Goal: Book appointment/travel/reservation

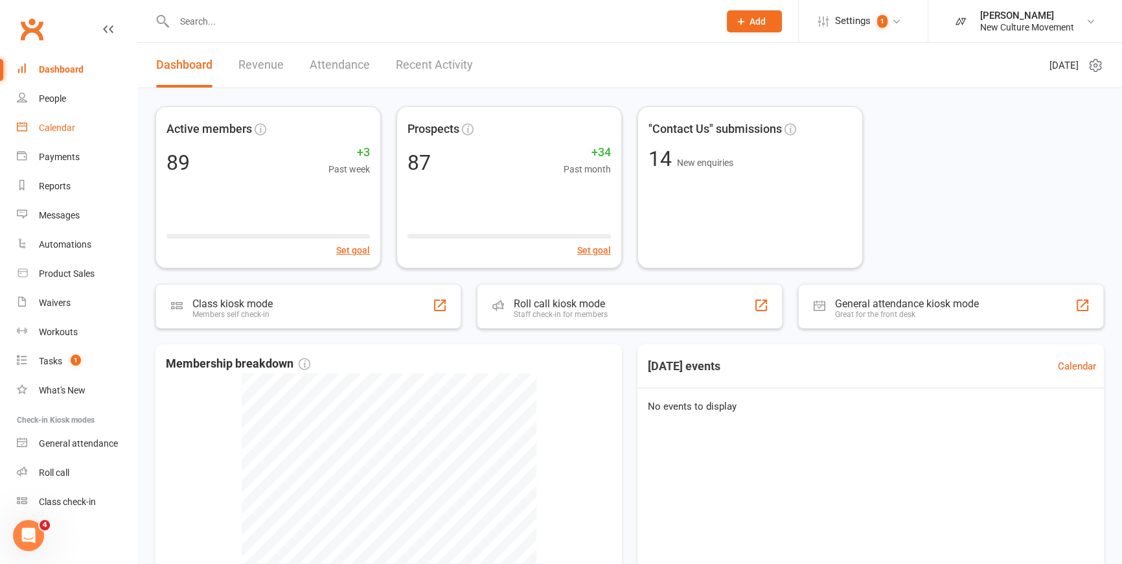
click at [52, 127] on div "Calendar" at bounding box center [57, 127] width 36 height 10
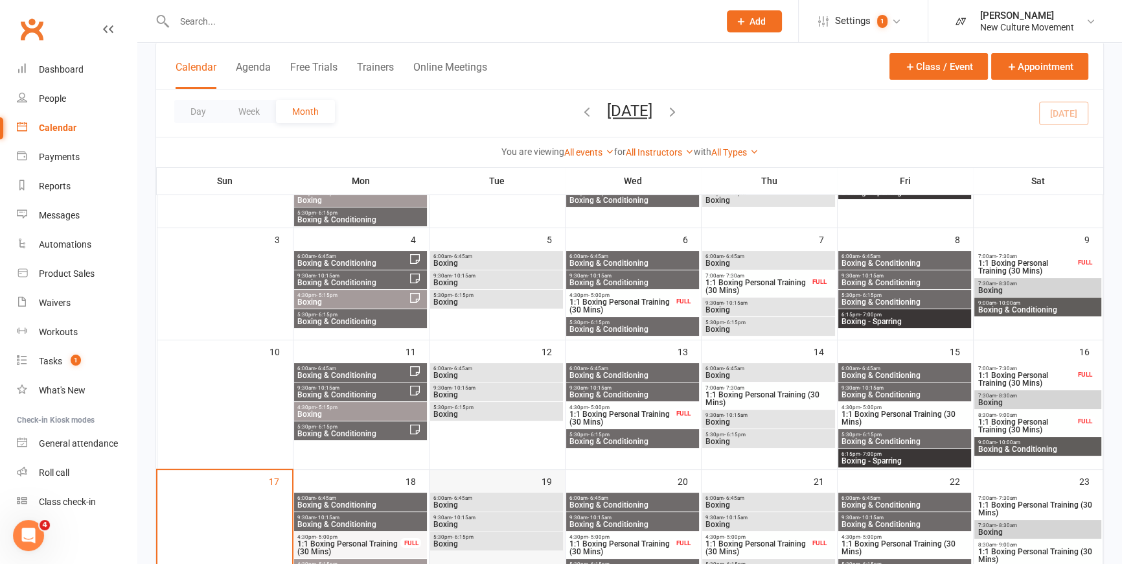
scroll to position [235, 0]
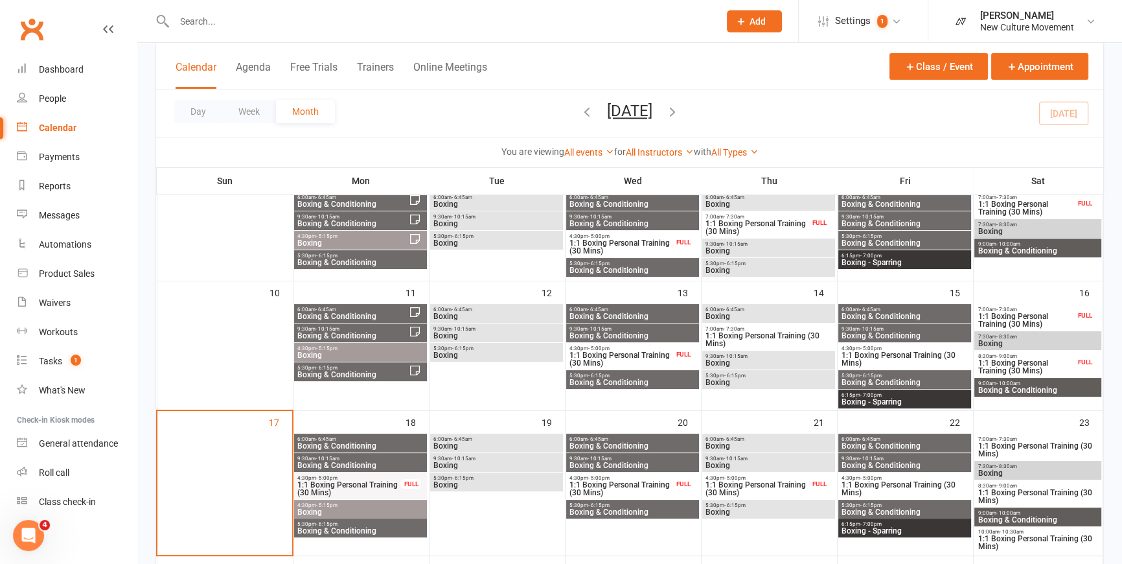
click at [363, 439] on span "6:00am - 6:45am" at bounding box center [361, 439] width 128 height 6
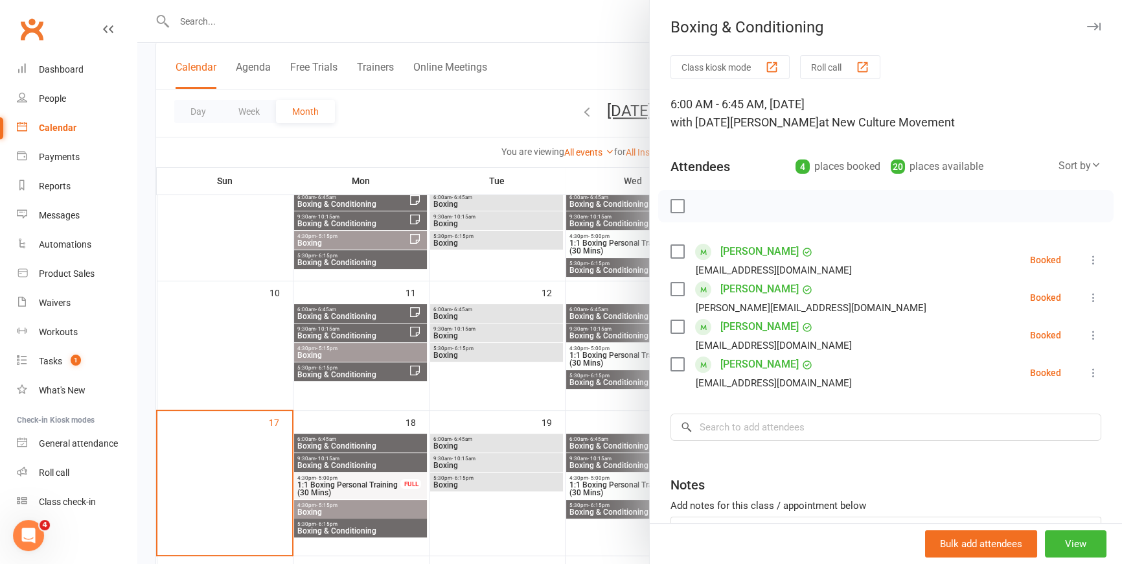
click at [359, 466] on div at bounding box center [629, 282] width 985 height 564
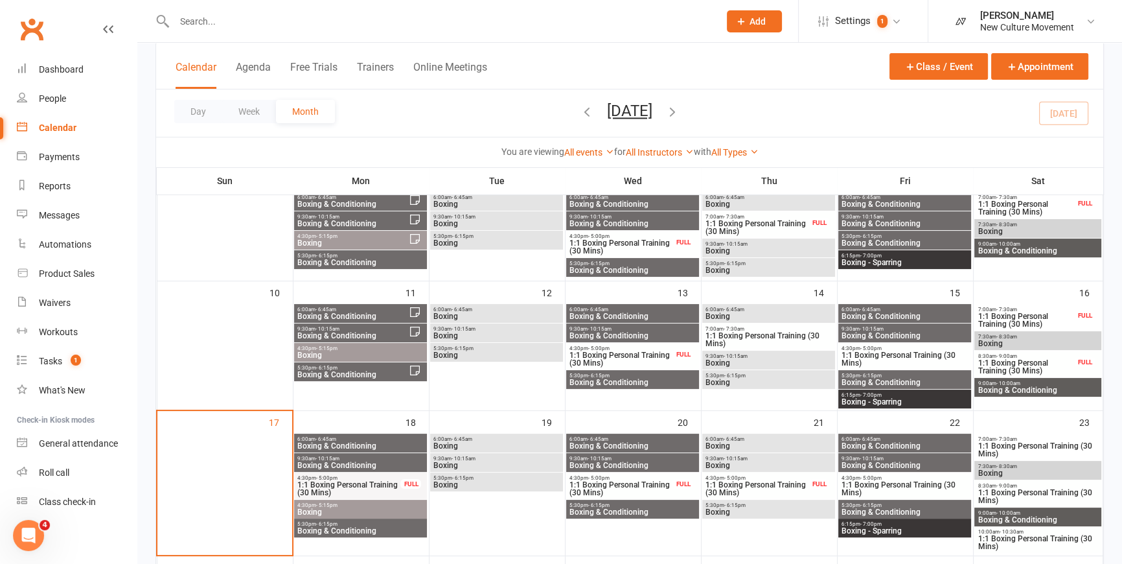
click at [362, 461] on span "Boxing & Conditioning" at bounding box center [361, 465] width 128 height 8
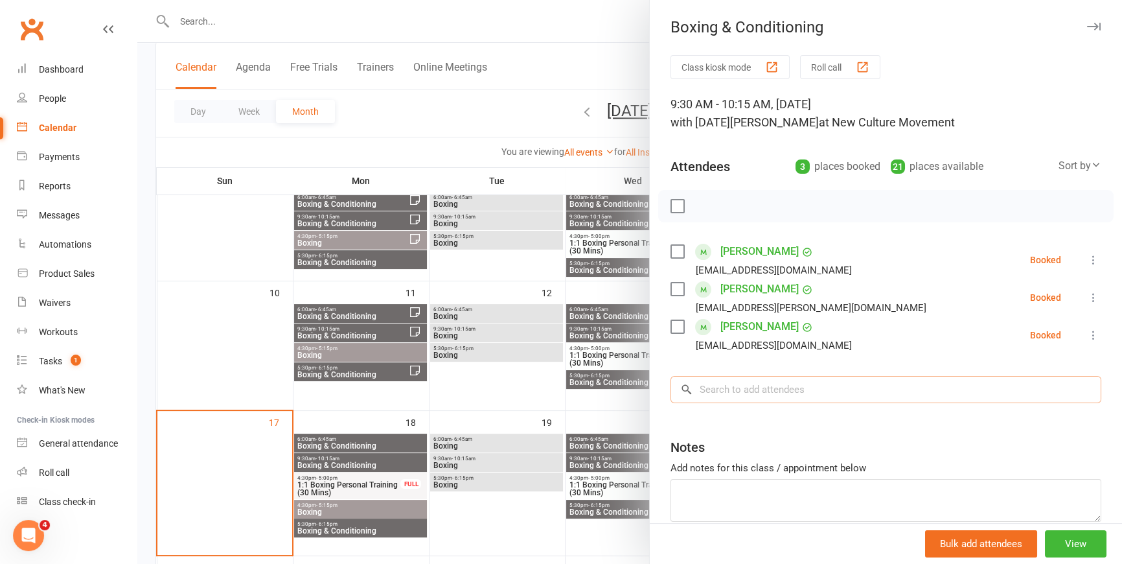
click at [837, 395] on input "search" at bounding box center [886, 389] width 431 height 27
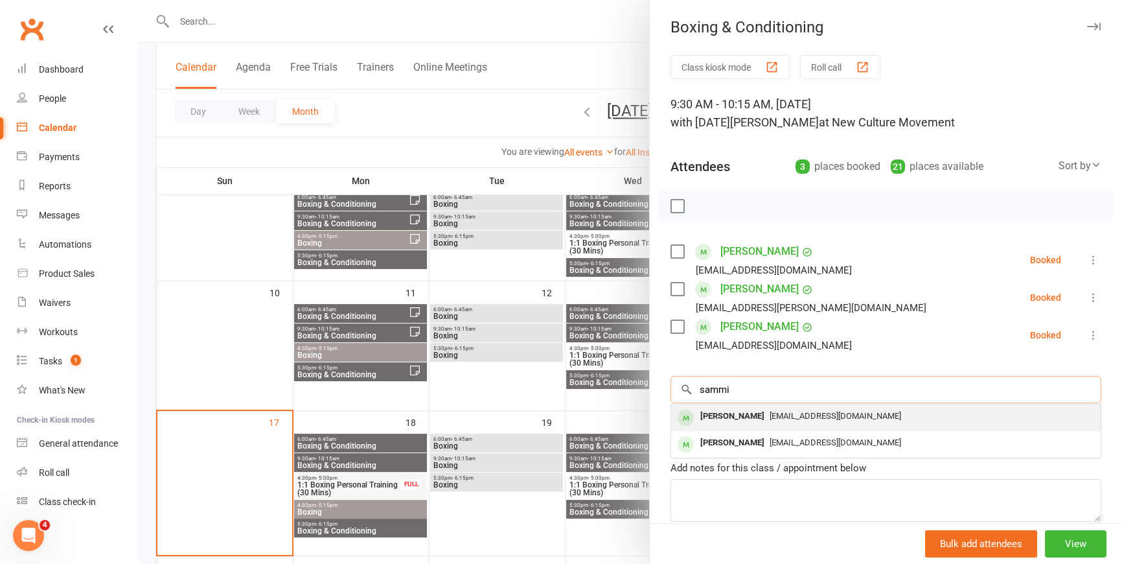
type input "sammi"
click at [842, 418] on span "[EMAIL_ADDRESS][DOMAIN_NAME]" at bounding box center [836, 416] width 132 height 10
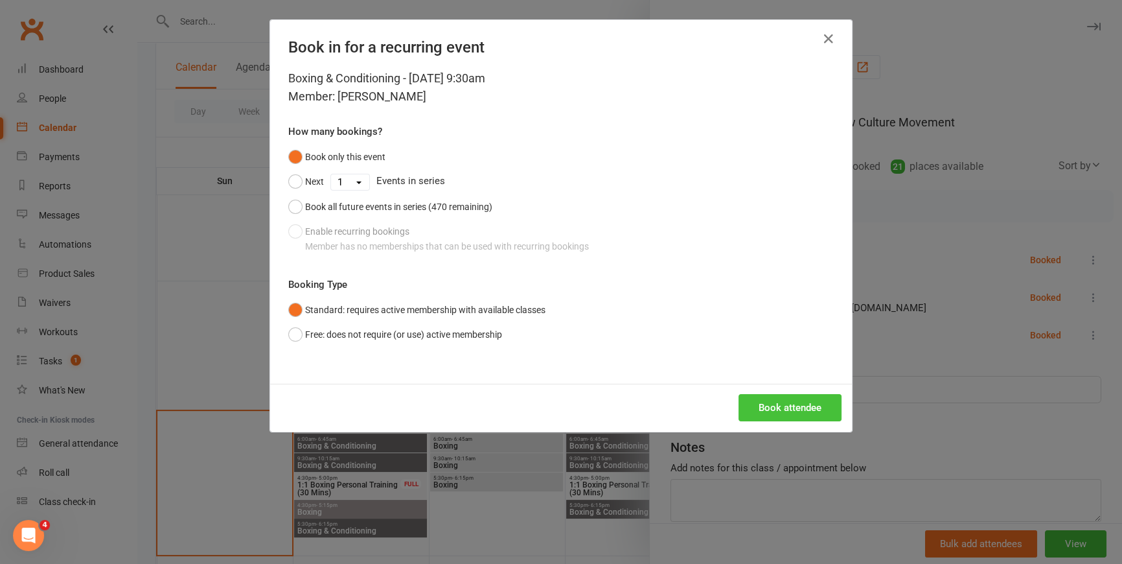
click at [776, 410] on button "Book attendee" at bounding box center [790, 407] width 103 height 27
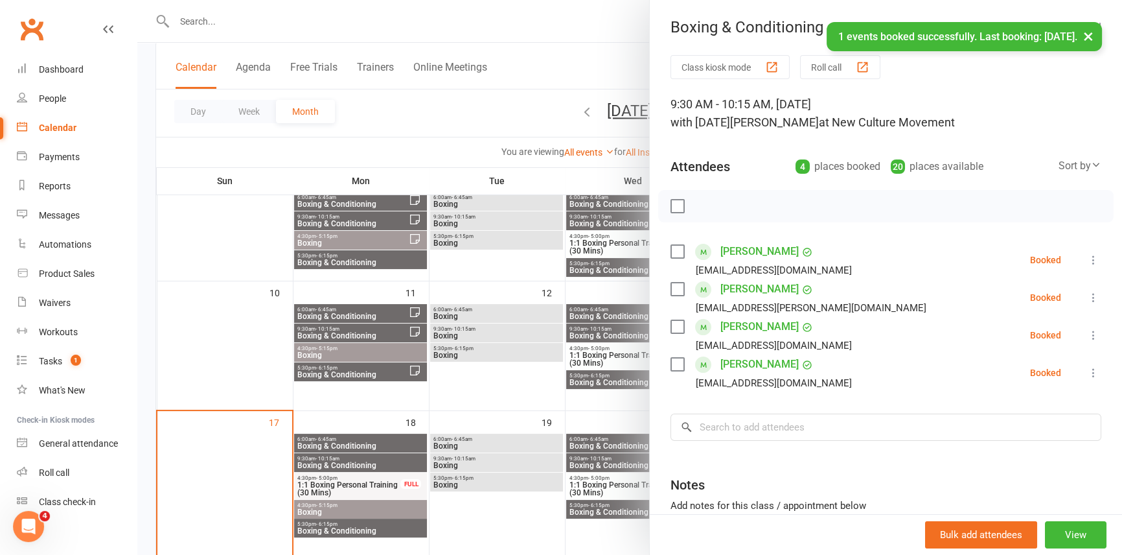
click at [409, 505] on div at bounding box center [629, 277] width 985 height 555
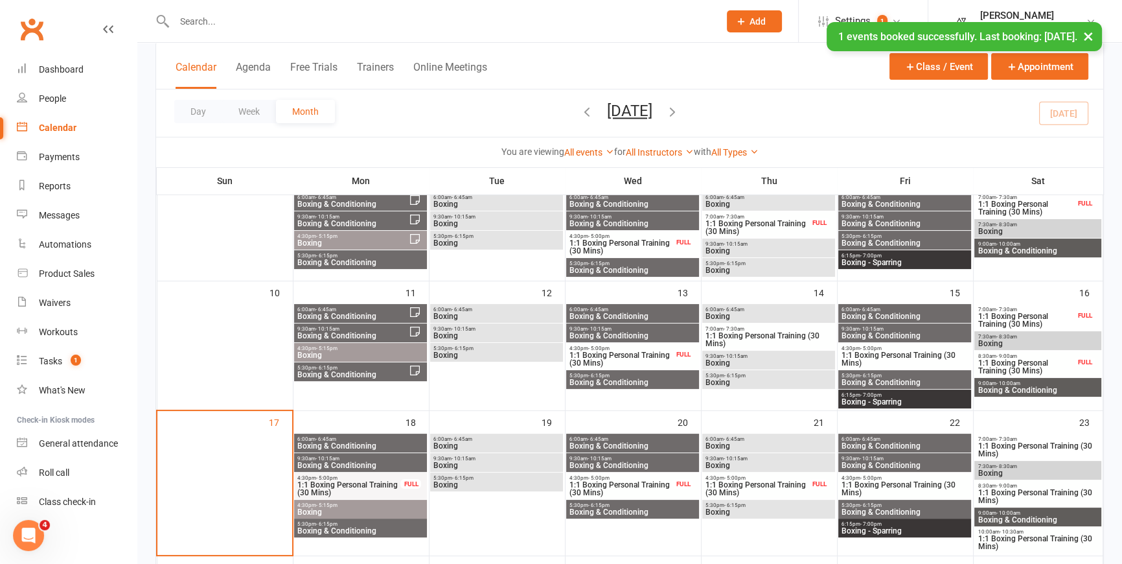
click at [381, 512] on span "Boxing" at bounding box center [361, 512] width 128 height 8
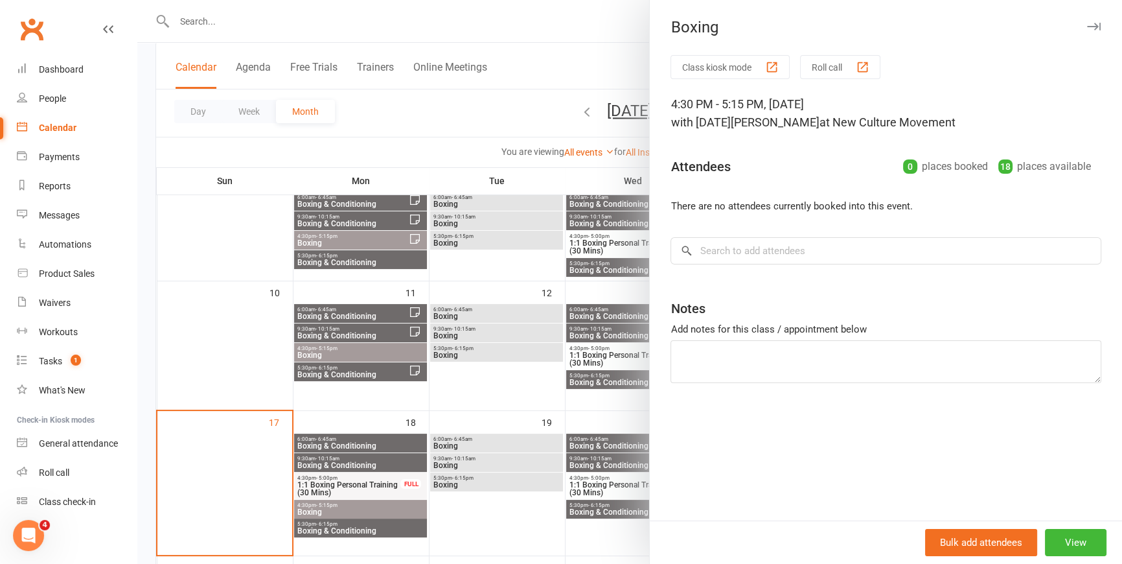
click at [380, 525] on div at bounding box center [629, 282] width 985 height 564
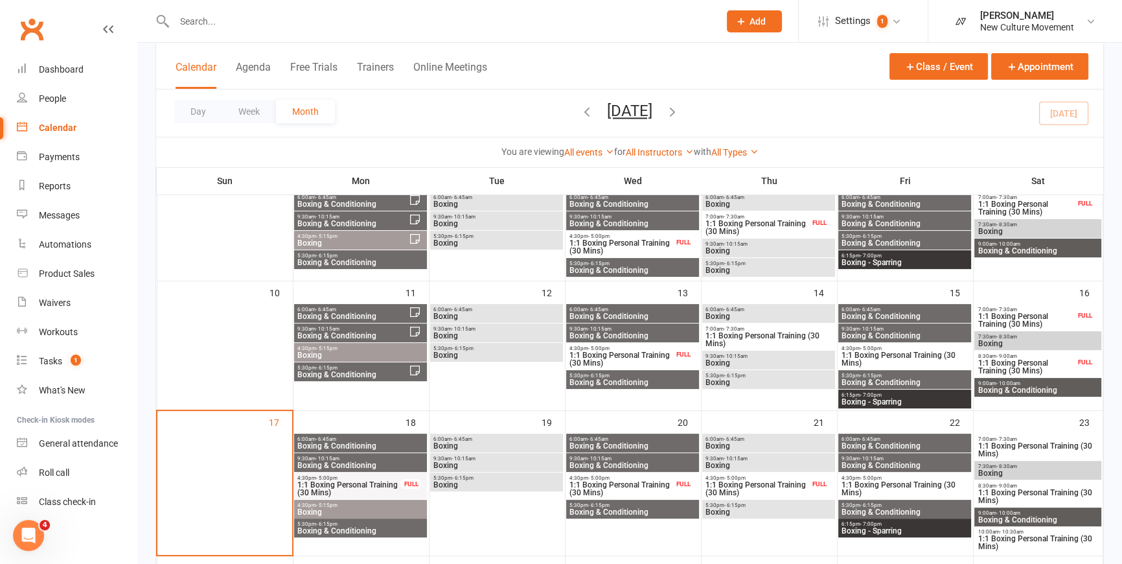
click at [385, 527] on span "Boxing & Conditioning" at bounding box center [361, 531] width 128 height 8
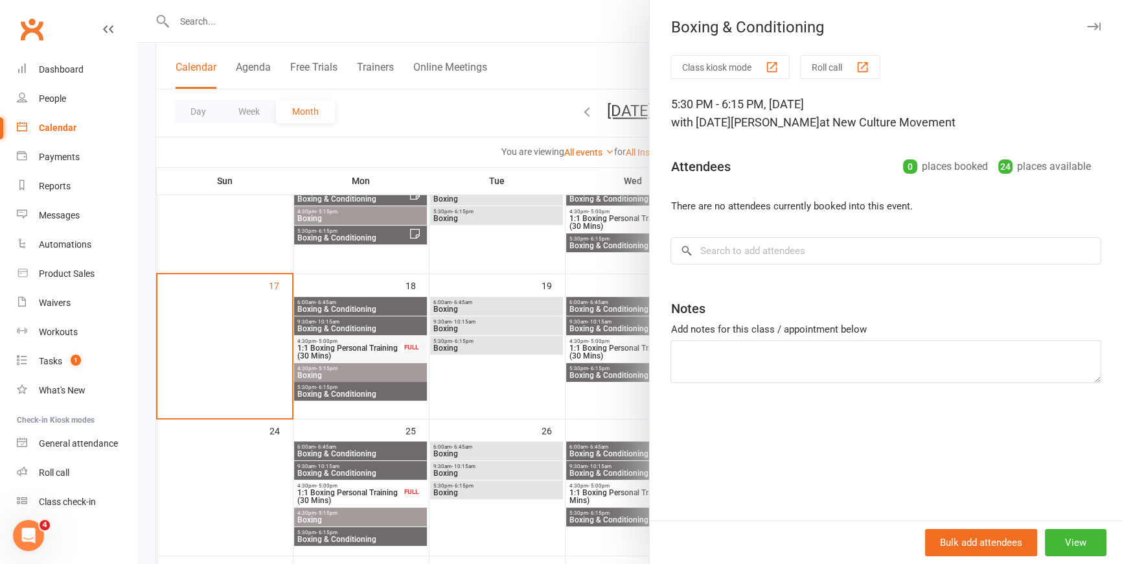
scroll to position [369, 0]
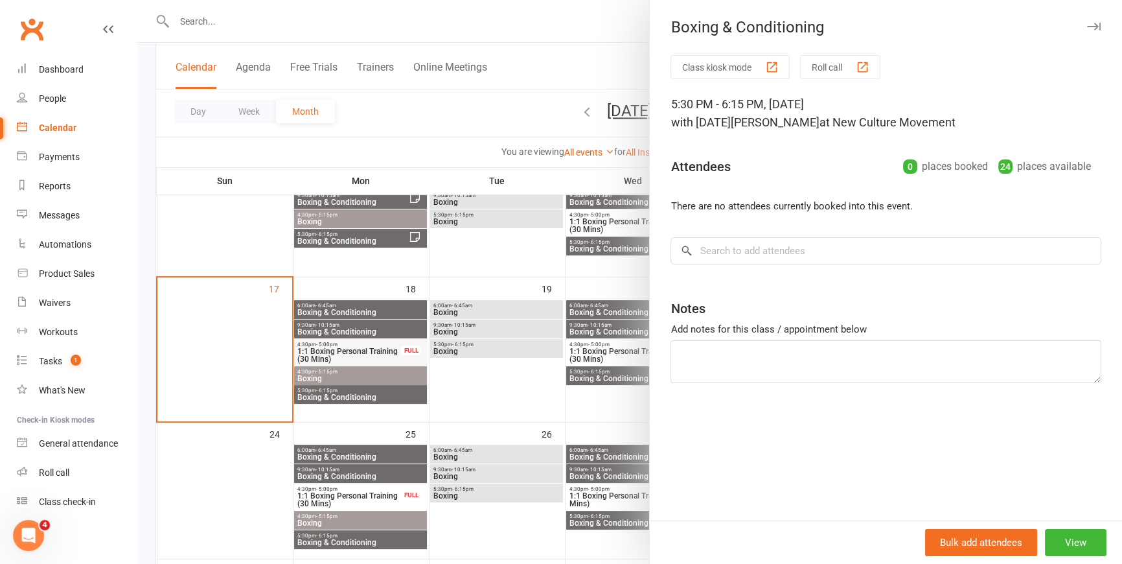
click at [451, 113] on div at bounding box center [629, 282] width 985 height 564
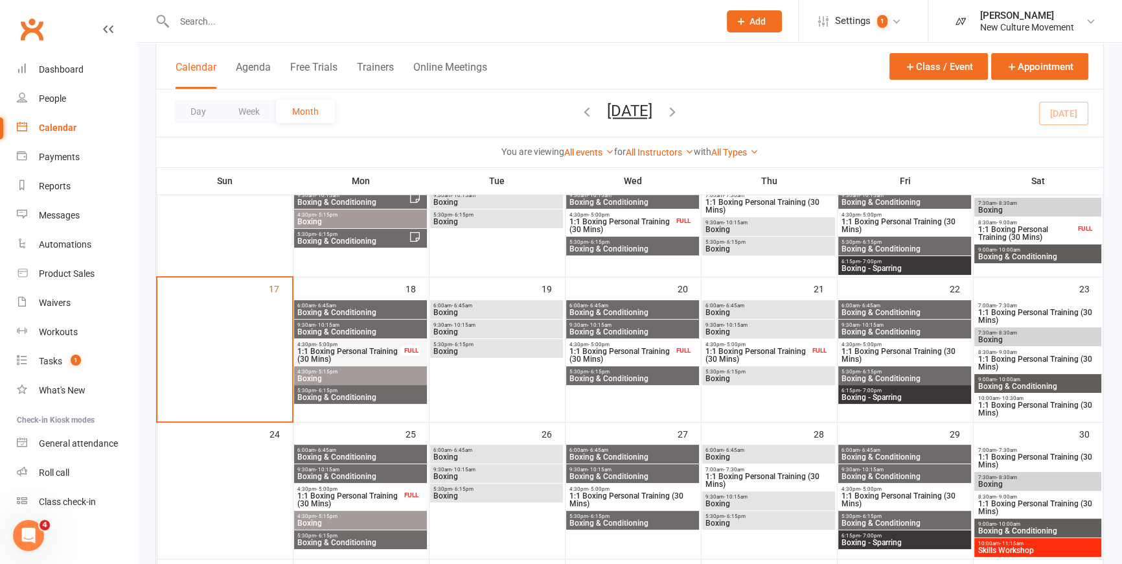
click at [476, 305] on span "6:00am - 6:45am" at bounding box center [497, 306] width 128 height 6
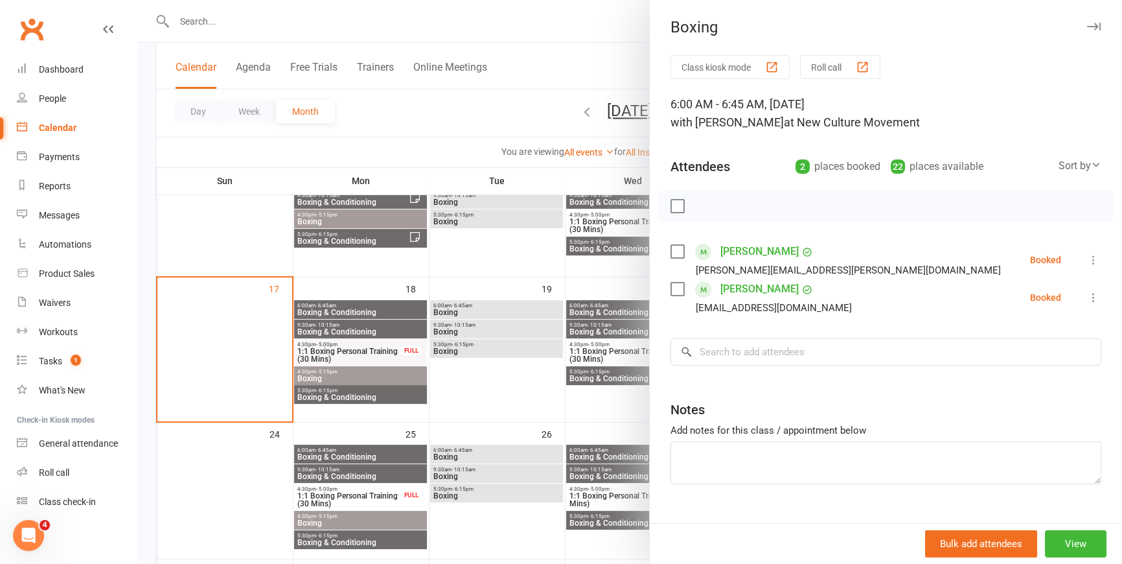
click at [481, 332] on div at bounding box center [629, 282] width 985 height 564
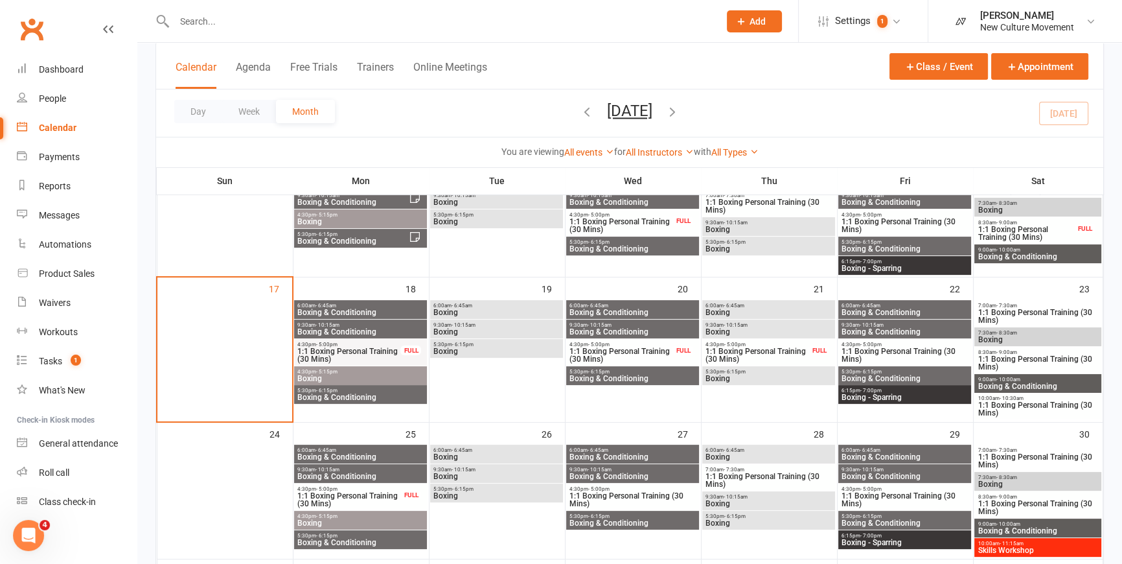
click at [490, 325] on span "9:30am - 10:15am" at bounding box center [497, 325] width 128 height 6
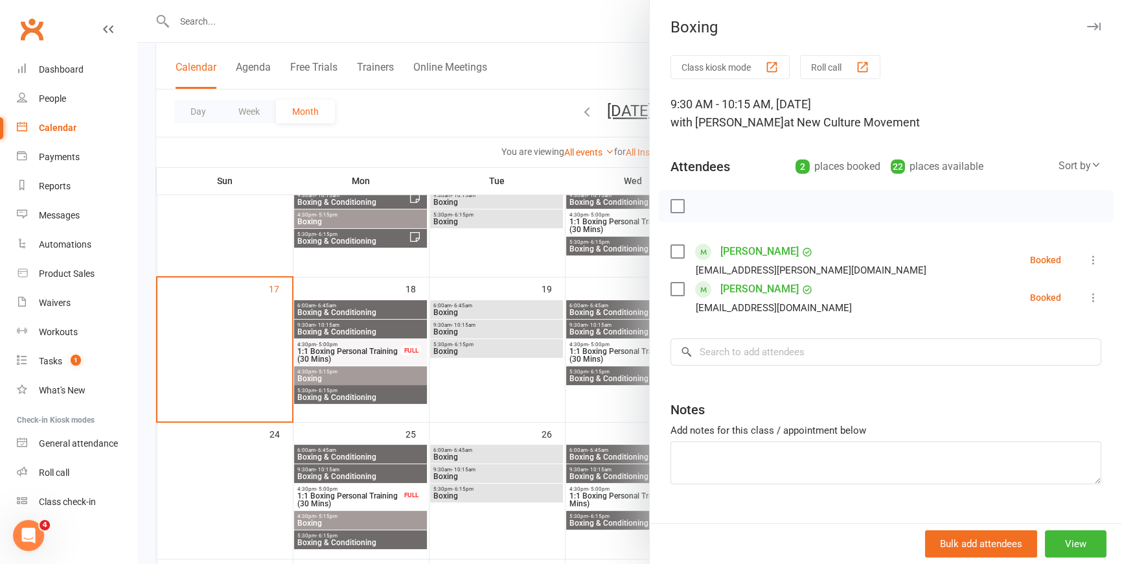
click at [485, 349] on div at bounding box center [629, 282] width 985 height 564
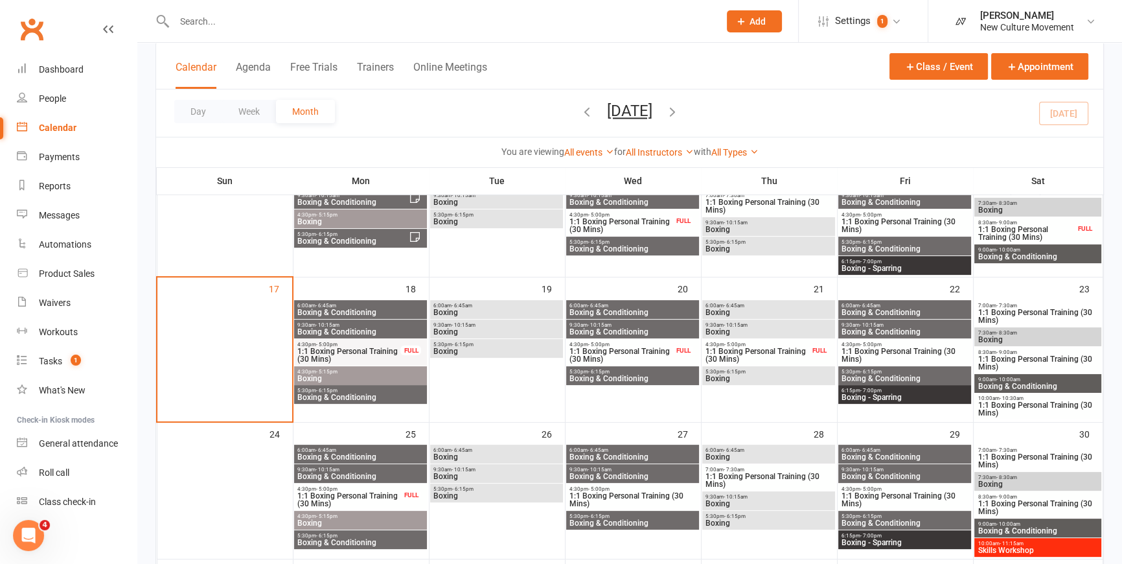
click at [506, 350] on span "Boxing" at bounding box center [497, 351] width 128 height 8
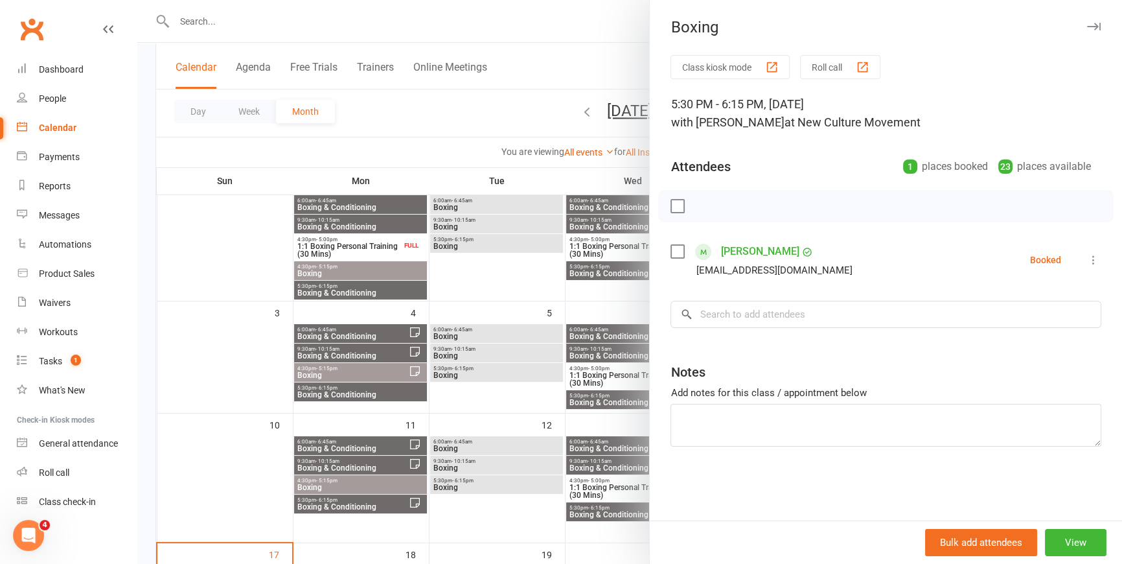
scroll to position [0, 0]
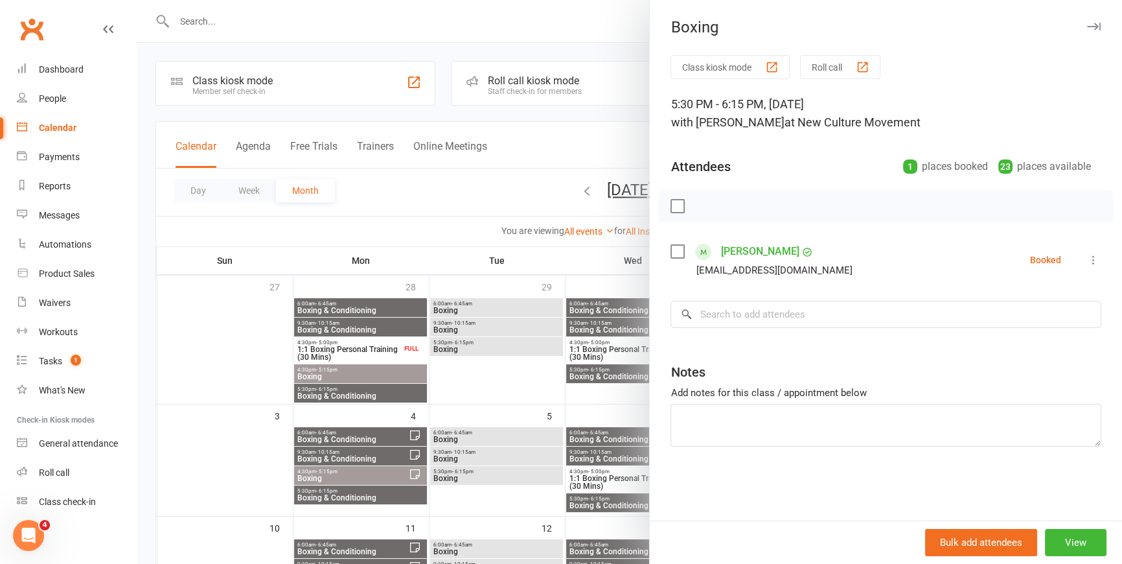
click at [422, 188] on div at bounding box center [629, 282] width 985 height 564
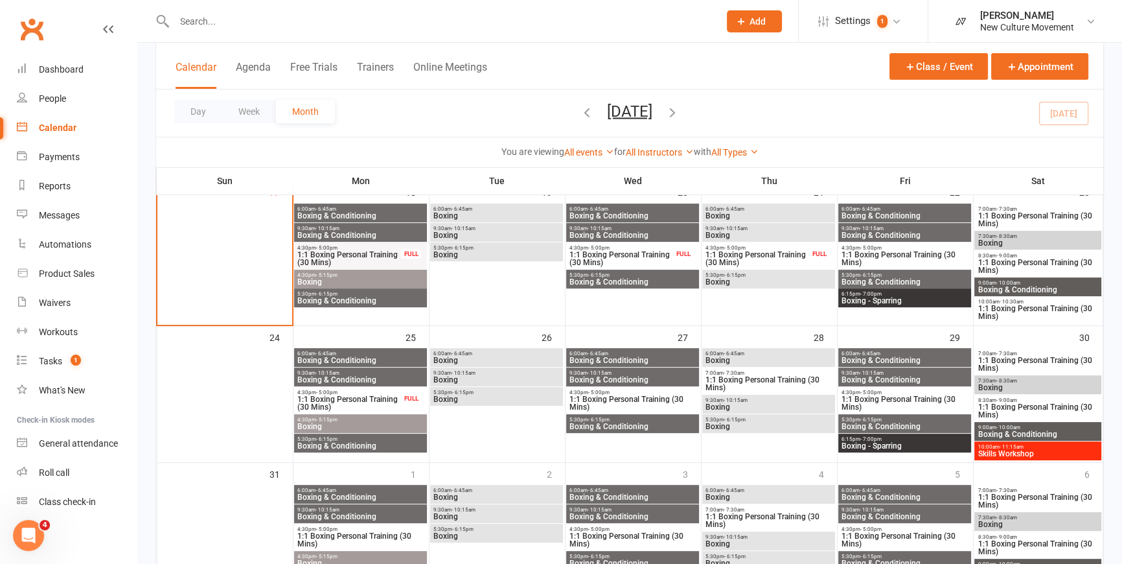
scroll to position [471, 0]
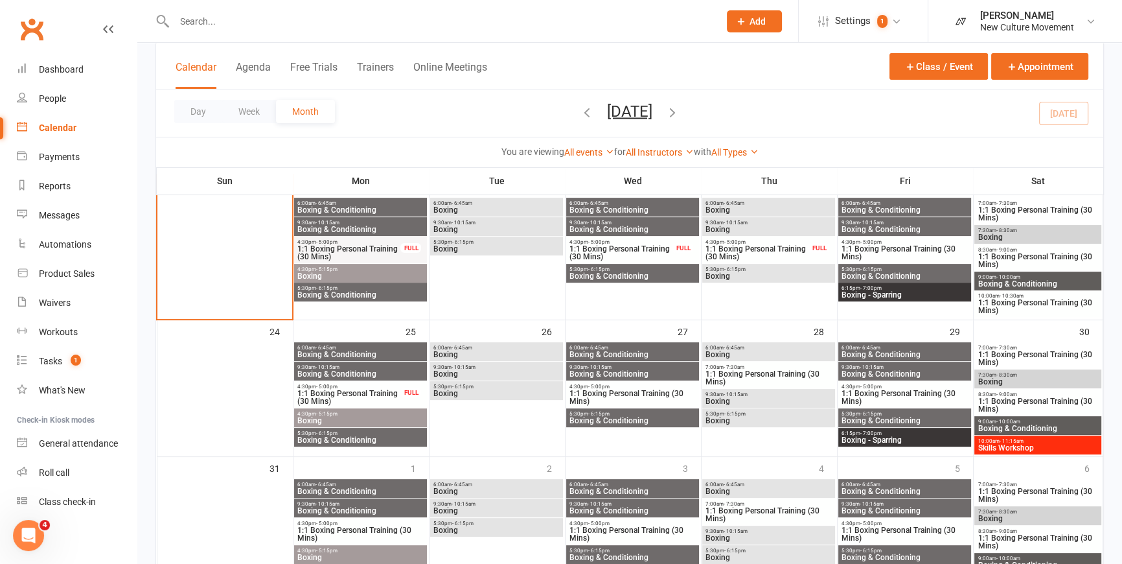
click at [1042, 447] on span "Skills Workshop" at bounding box center [1038, 448] width 122 height 8
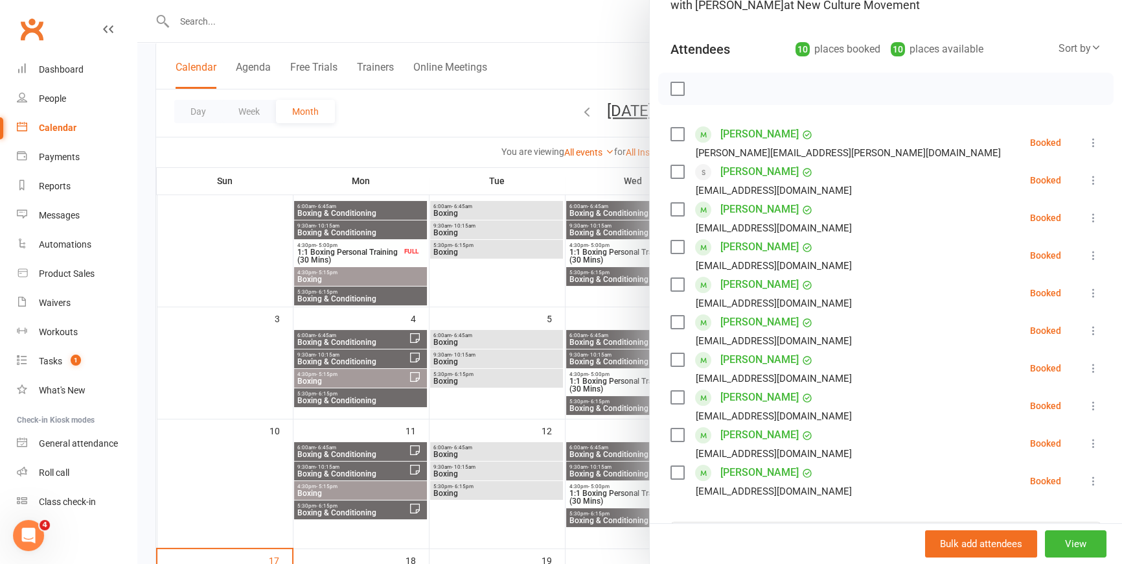
scroll to position [58, 0]
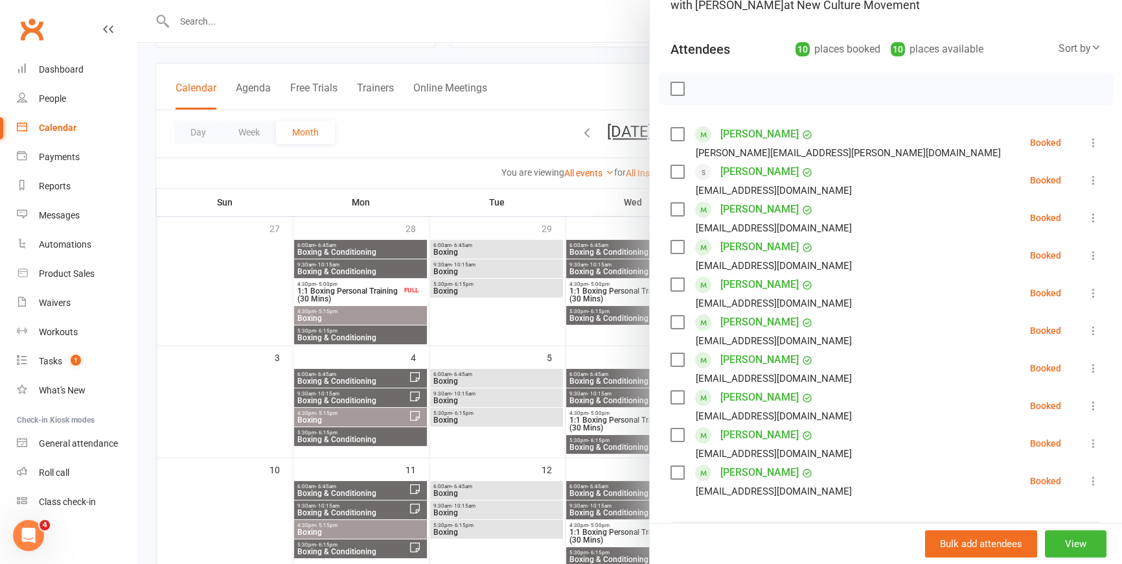
click at [494, 128] on div at bounding box center [629, 282] width 985 height 564
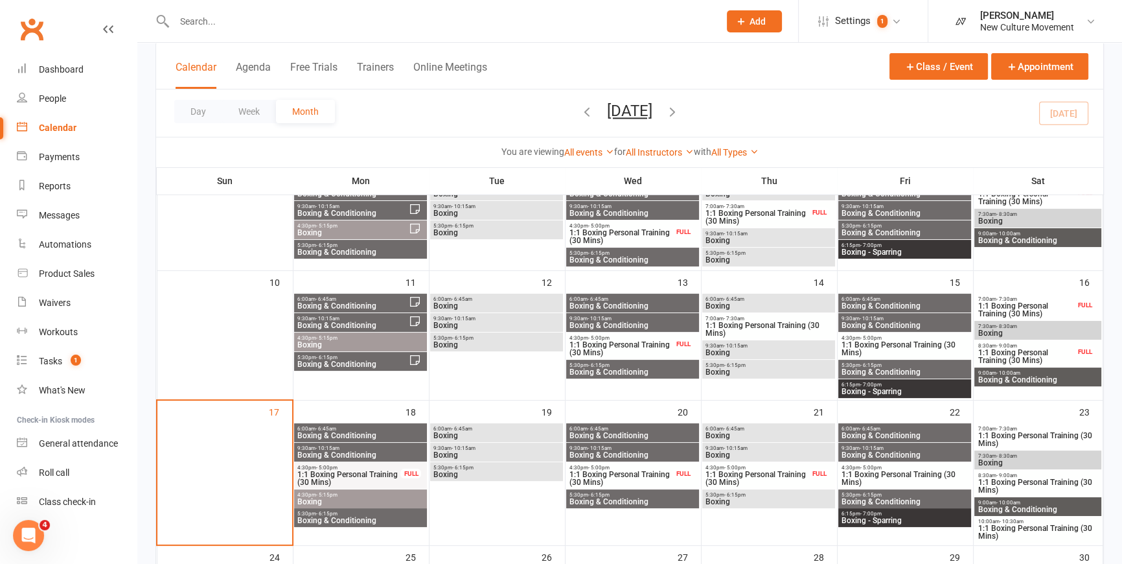
scroll to position [0, 0]
